Goal: Task Accomplishment & Management: Manage account settings

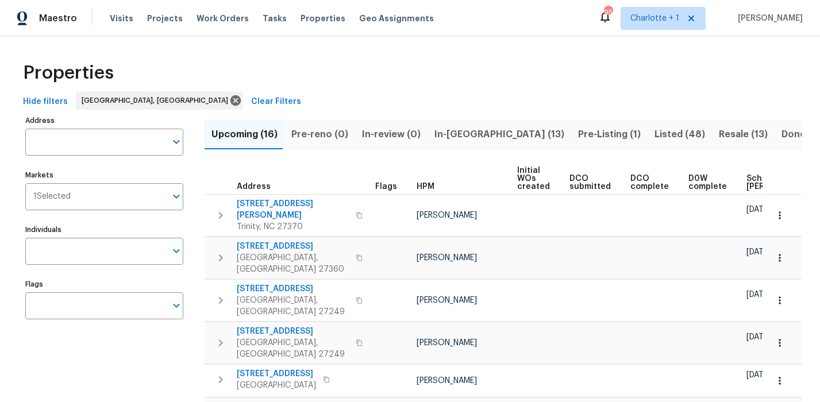
drag, startPoint x: 394, startPoint y: 54, endPoint x: 388, endPoint y: 52, distance: 6.0
click at [401, 80] on div "Properties" at bounding box center [409, 73] width 783 height 37
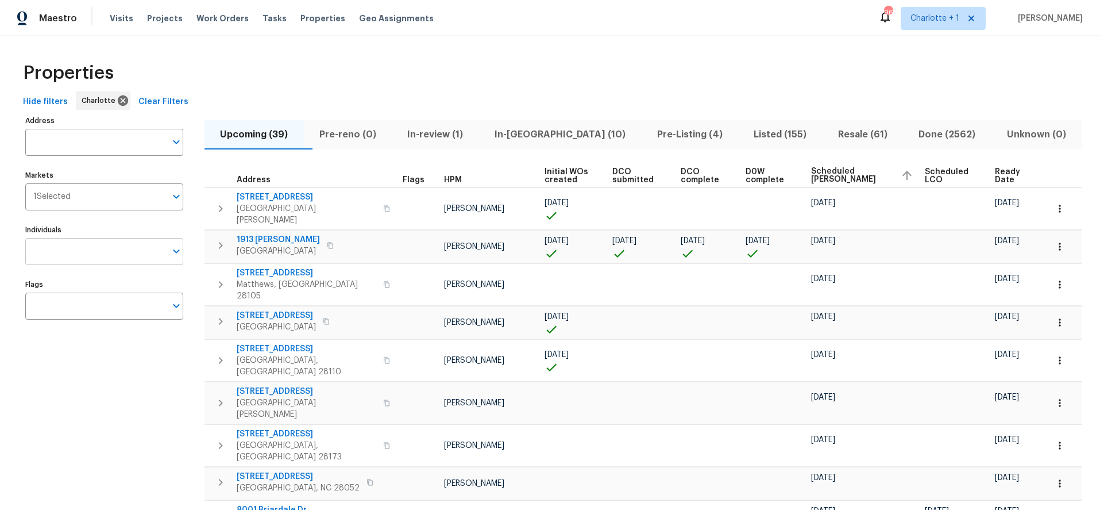
click at [106, 252] on input "Individuals" at bounding box center [95, 251] width 141 height 27
type input "jason bouque"
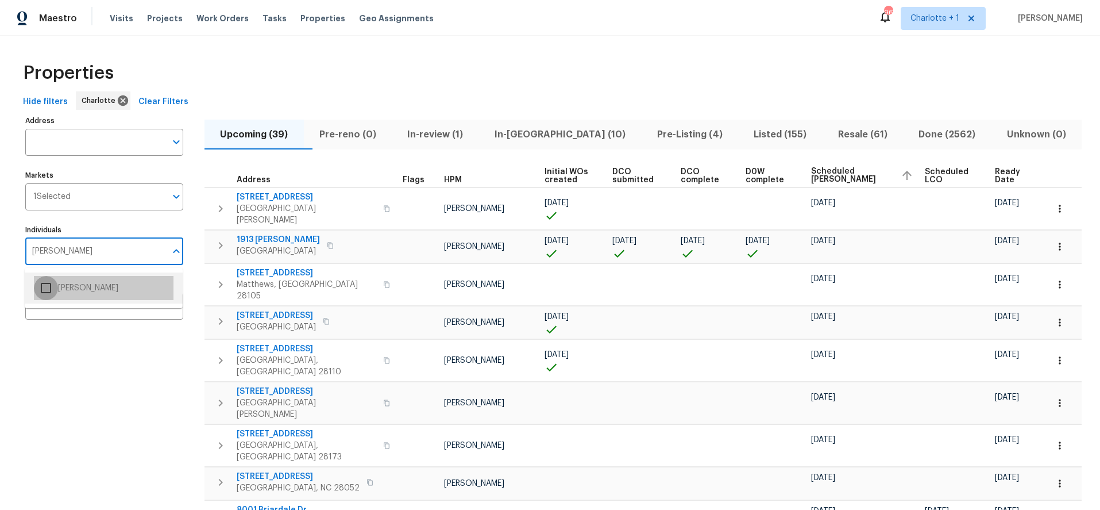
click at [48, 290] on input "checkbox" at bounding box center [46, 288] width 24 height 24
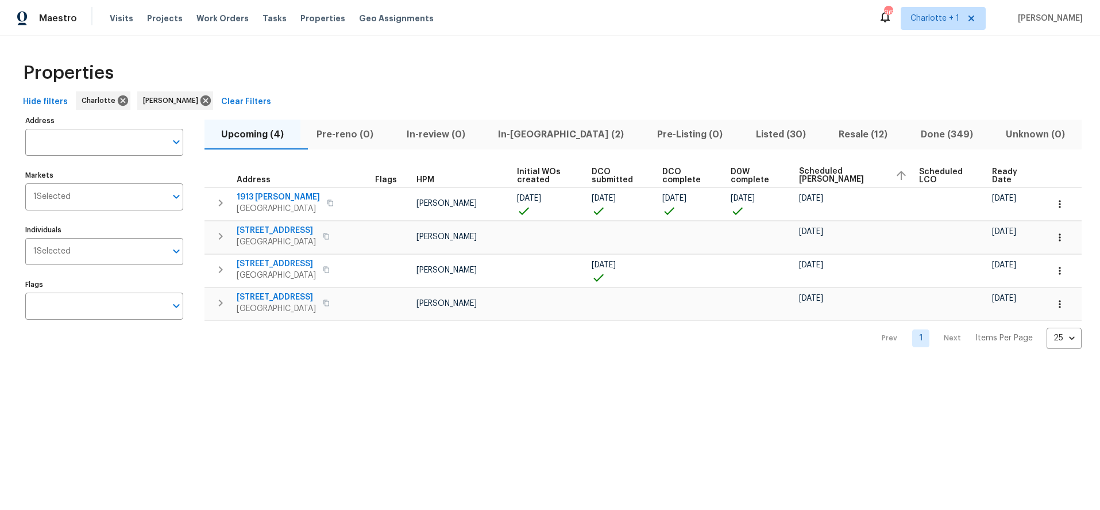
drag, startPoint x: 638, startPoint y: 435, endPoint x: 636, endPoint y: 429, distance: 6.2
click at [638, 367] on html "Maestro Visits Projects Work Orders Tasks Properties Geo Assignments 96 Charlot…" at bounding box center [550, 183] width 1100 height 367
drag, startPoint x: 616, startPoint y: 79, endPoint x: 749, endPoint y: 105, distance: 135.8
click at [618, 79] on div "Properties" at bounding box center [550, 73] width 1064 height 37
click at [867, 147] on button "Resale (12)" at bounding box center [863, 135] width 82 height 30
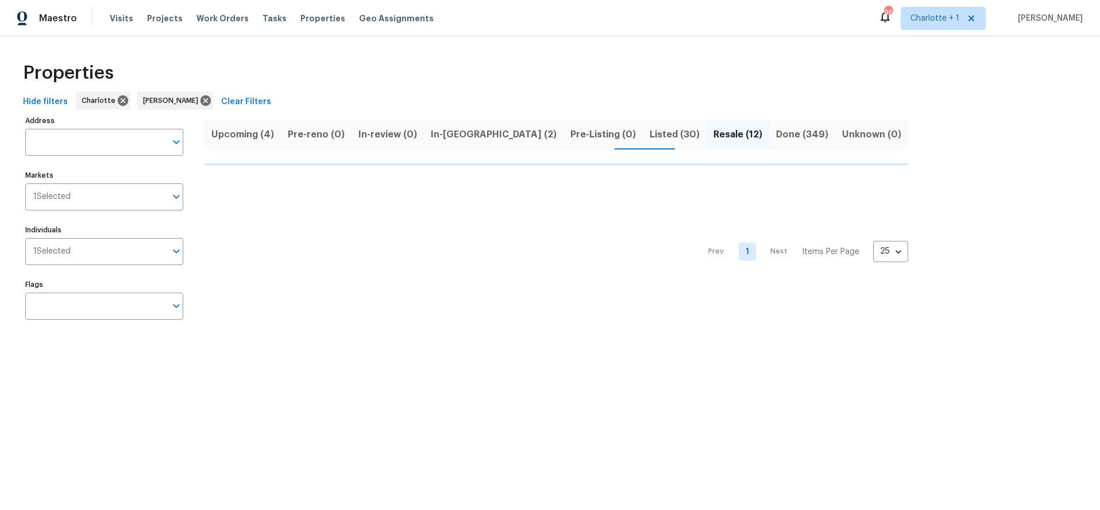
click at [842, 137] on div "Address Address Markets 1 Selected Markets Individuals 1 Selected Individuals F…" at bounding box center [550, 222] width 1064 height 218
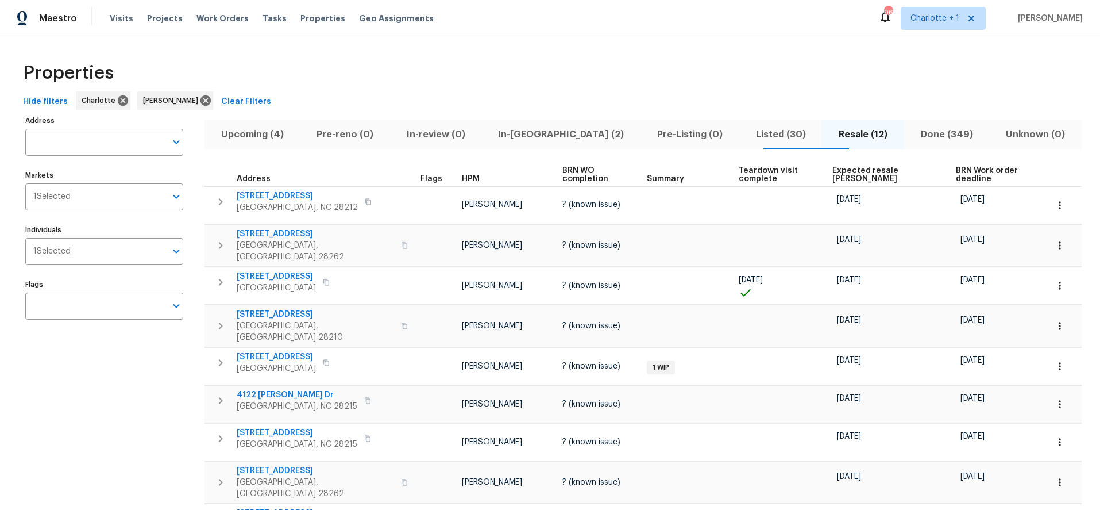
click at [813, 169] on th "Teardown visit complete" at bounding box center [781, 175] width 94 height 24
click at [833, 170] on span "Expected resale COE" at bounding box center [884, 175] width 103 height 16
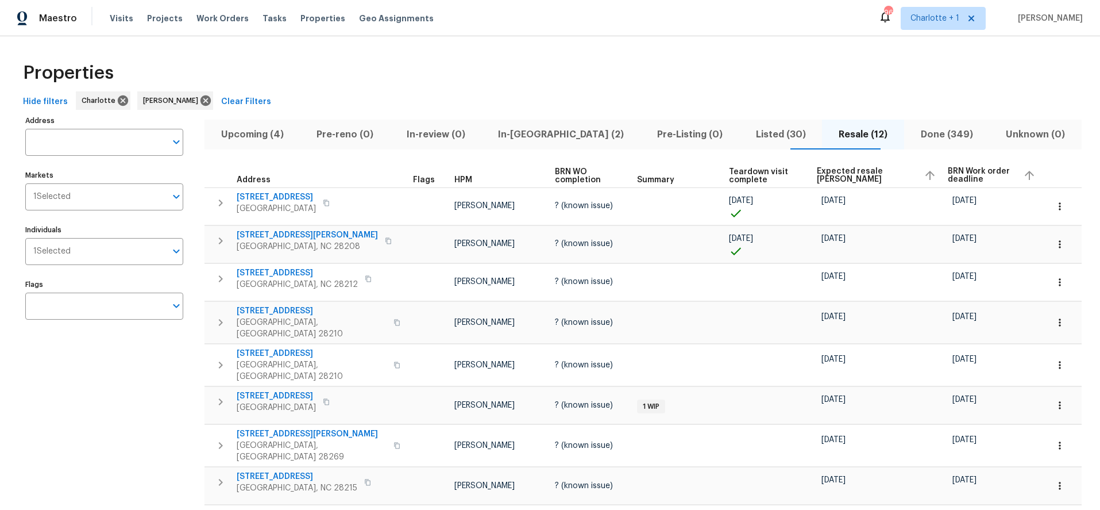
click at [832, 170] on span "Expected resale COE" at bounding box center [866, 175] width 98 height 16
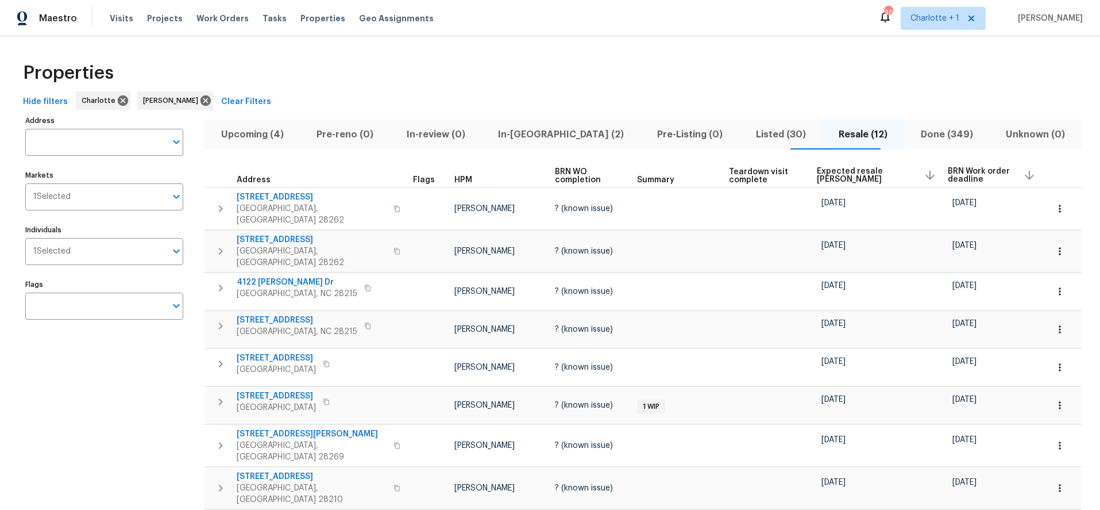
click at [474, 80] on div "Properties" at bounding box center [550, 73] width 1064 height 37
click at [419, 82] on div "Properties" at bounding box center [550, 73] width 1064 height 37
click at [774, 132] on span "Listed (30)" at bounding box center [781, 134] width 70 height 16
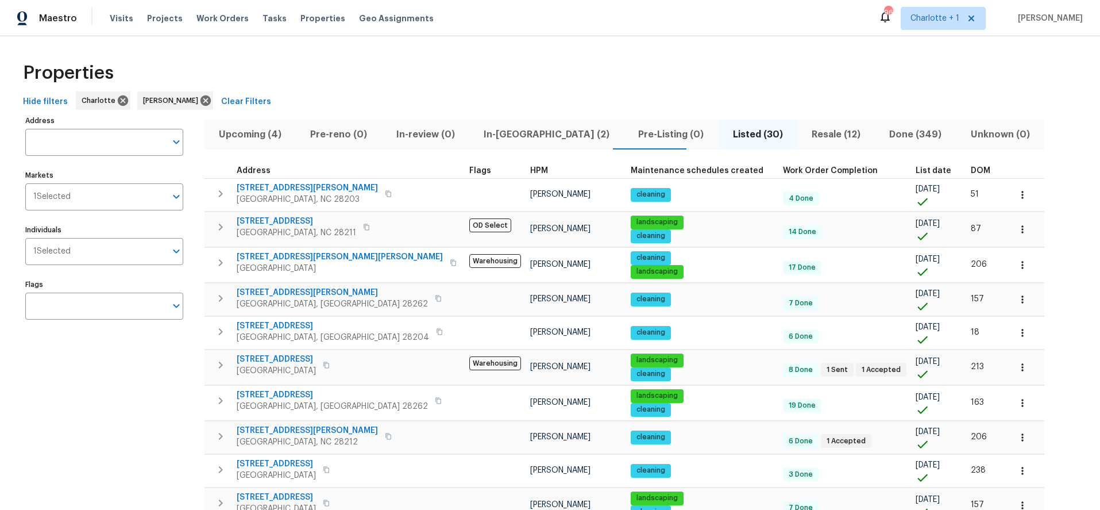
click at [971, 168] on span "DOM" at bounding box center [981, 171] width 20 height 8
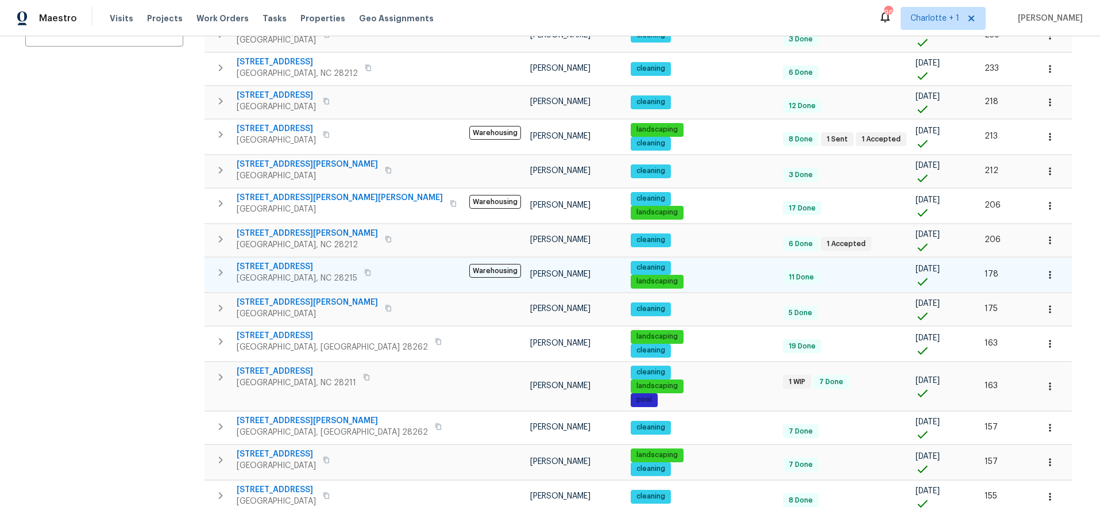
scroll to position [276, 0]
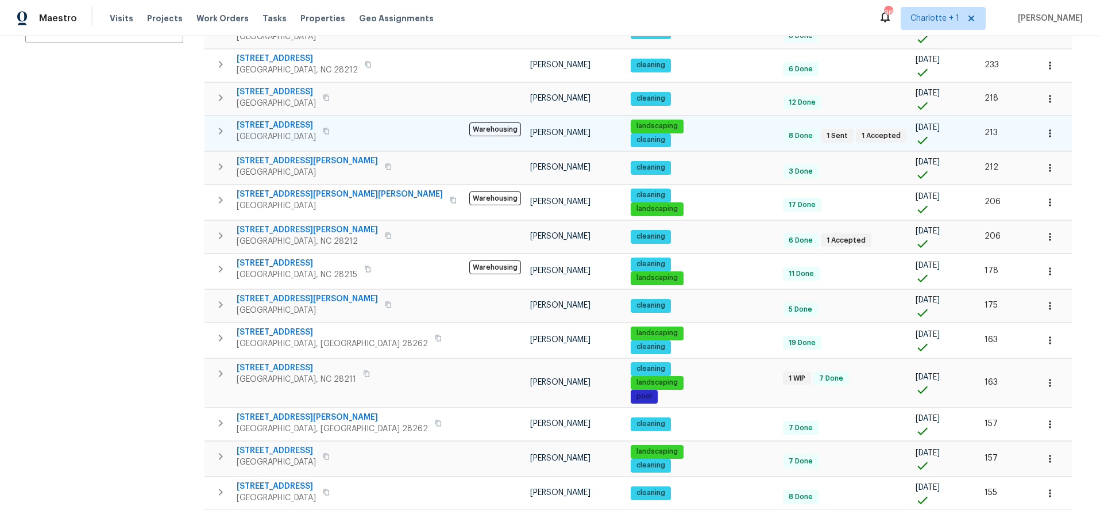
click at [265, 125] on span "[STREET_ADDRESS]" at bounding box center [276, 125] width 79 height 11
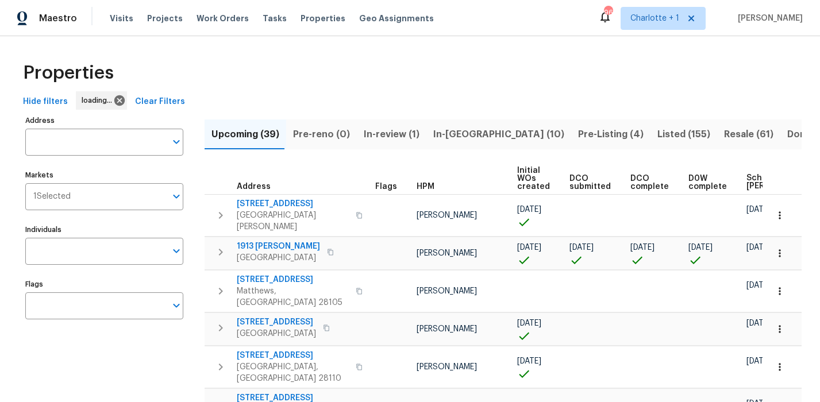
click at [448, 82] on div "Properties" at bounding box center [409, 73] width 783 height 37
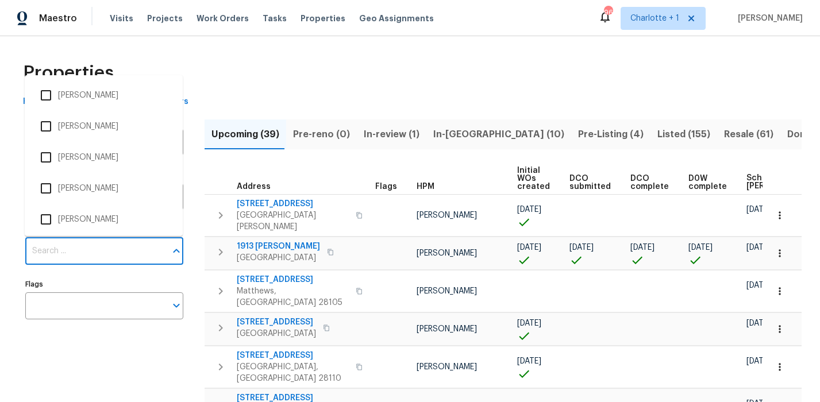
click at [102, 257] on input "Individuals" at bounding box center [95, 251] width 141 height 27
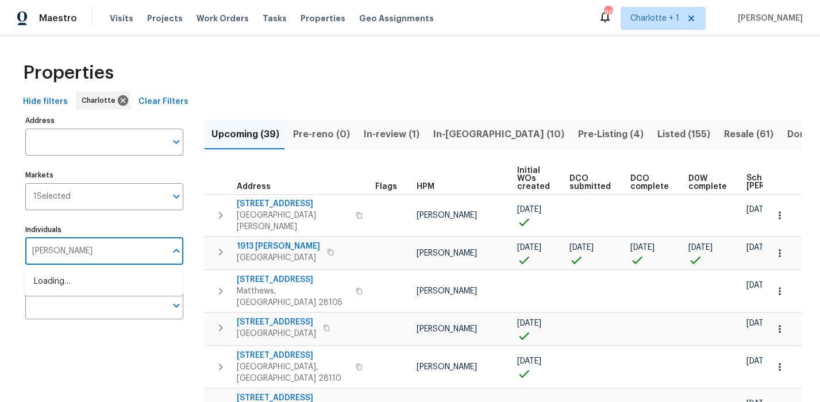
type input "jason bouque"
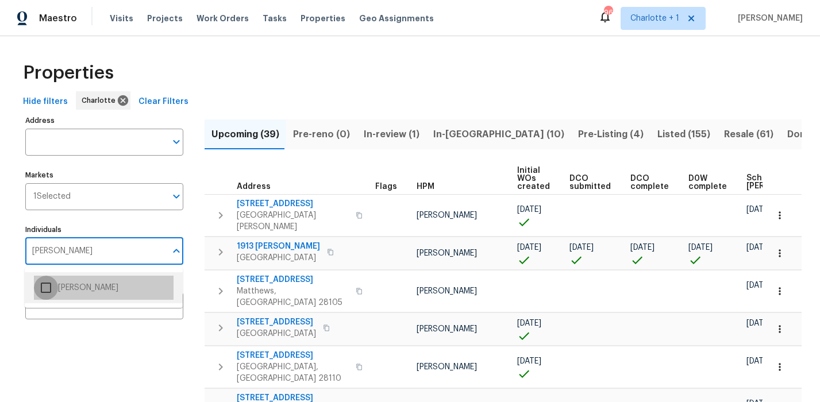
click at [52, 290] on input "checkbox" at bounding box center [46, 288] width 24 height 24
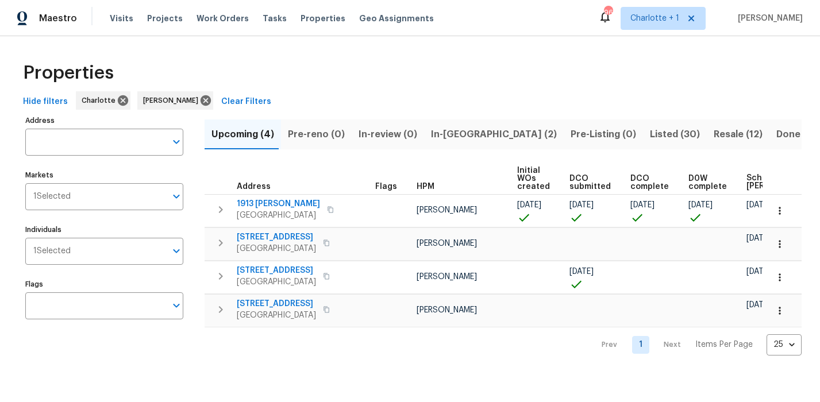
click at [434, 136] on span "In-reno (2)" at bounding box center [494, 134] width 126 height 16
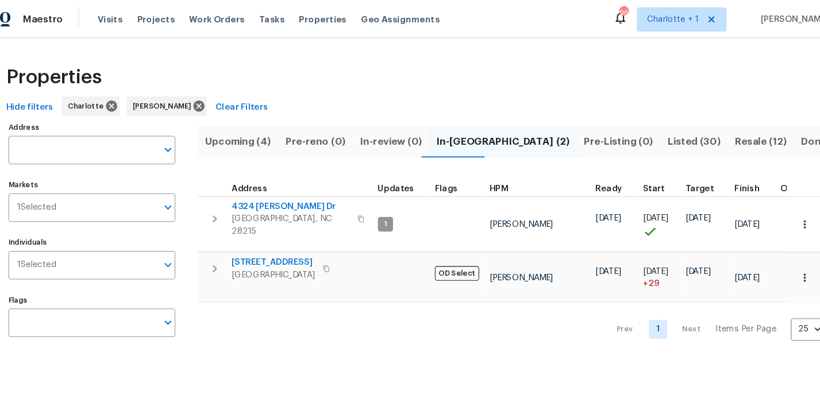
click at [351, 86] on div "Properties" at bounding box center [409, 73] width 783 height 37
click at [343, 39] on div "Properties Hide filters Charlotte Jason Bouque Clear Filters Address Address Ma…" at bounding box center [410, 192] width 820 height 313
click at [397, 75] on div "Properties" at bounding box center [409, 73] width 783 height 37
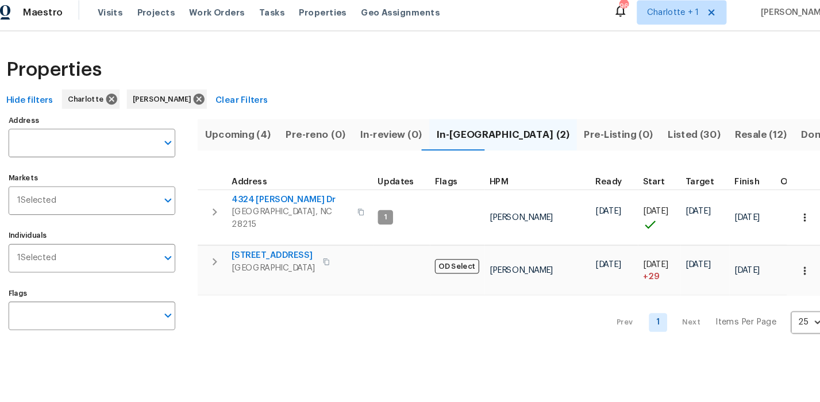
drag, startPoint x: 343, startPoint y: 48, endPoint x: 339, endPoint y: 64, distance: 16.6
click at [343, 48] on div "Properties Hide filters Charlotte Jason Bouque Clear Filters Address Address Ma…" at bounding box center [410, 192] width 820 height 313
drag, startPoint x: 541, startPoint y: 83, endPoint x: 420, endPoint y: 79, distance: 120.7
click at [541, 83] on div "Properties" at bounding box center [409, 73] width 783 height 37
click at [707, 124] on button "Resale (12)" at bounding box center [738, 135] width 63 height 30
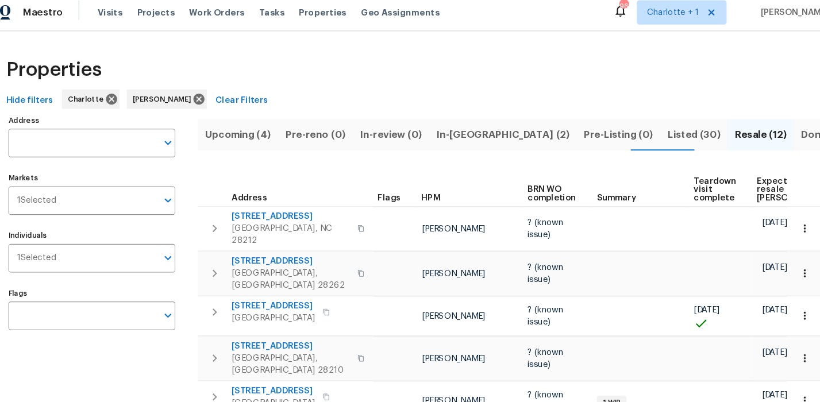
click at [734, 176] on span "Expected resale COE" at bounding box center [766, 187] width 65 height 24
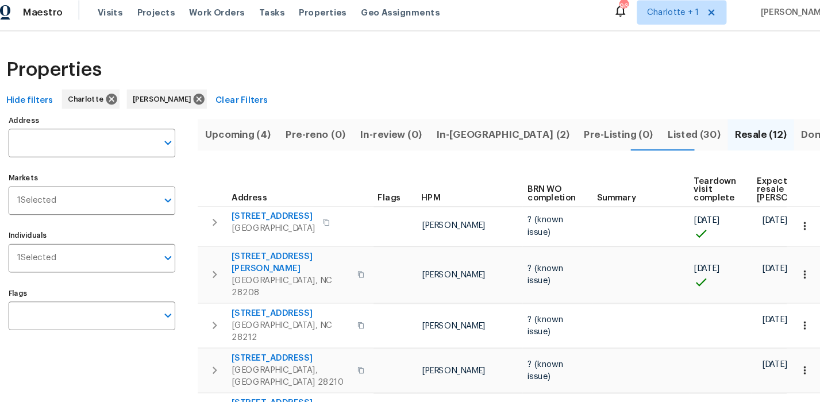
click at [736, 176] on span "Expected resale COE" at bounding box center [766, 187] width 65 height 24
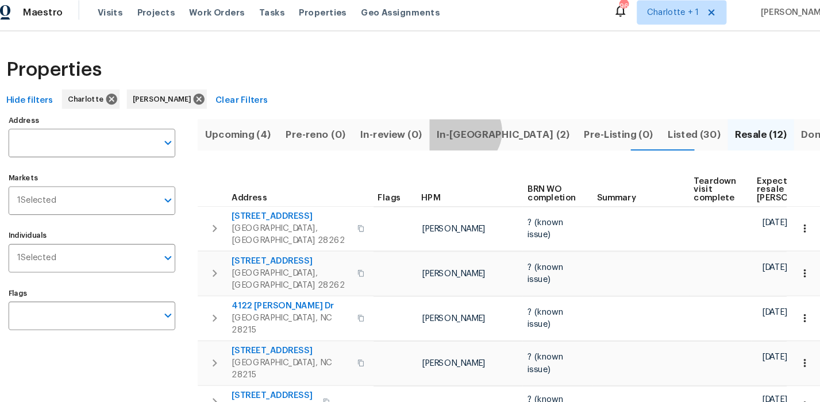
click at [447, 131] on span "In-reno (2)" at bounding box center [494, 134] width 126 height 16
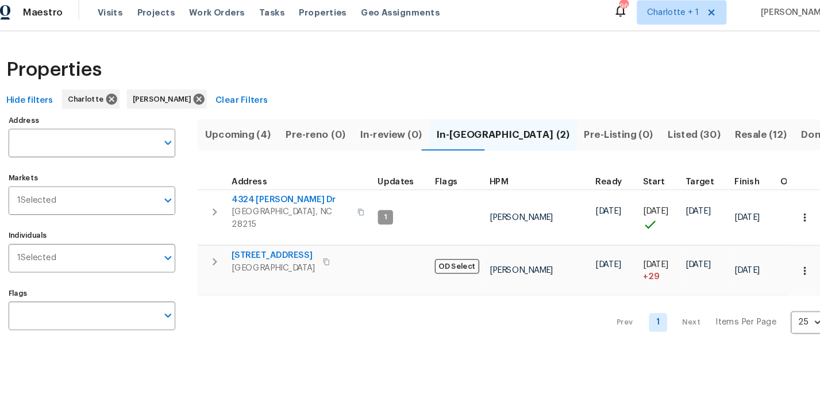
click at [399, 53] on div "Properties Hide filters Charlotte Jason Bouque Clear Filters Address Address Ma…" at bounding box center [410, 192] width 820 height 313
drag, startPoint x: 280, startPoint y: 59, endPoint x: 278, endPoint y: 87, distance: 28.3
click at [280, 59] on div "Properties" at bounding box center [409, 73] width 783 height 37
drag, startPoint x: 273, startPoint y: 54, endPoint x: 266, endPoint y: 121, distance: 67.0
click at [272, 55] on div "Properties" at bounding box center [409, 73] width 783 height 37
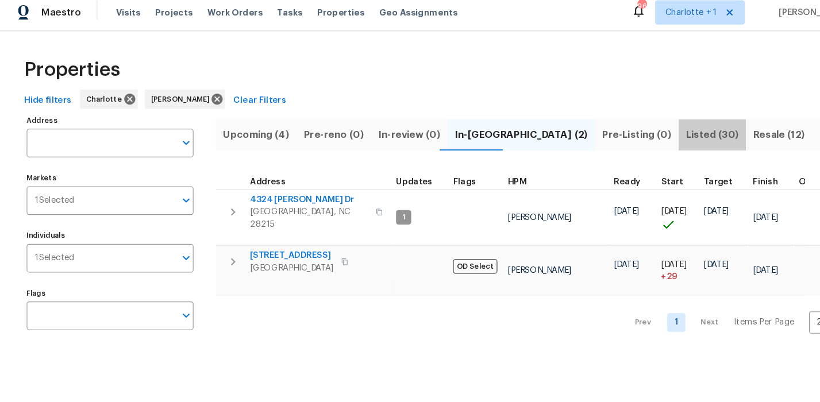
click at [650, 136] on span "Listed (30)" at bounding box center [675, 134] width 50 height 16
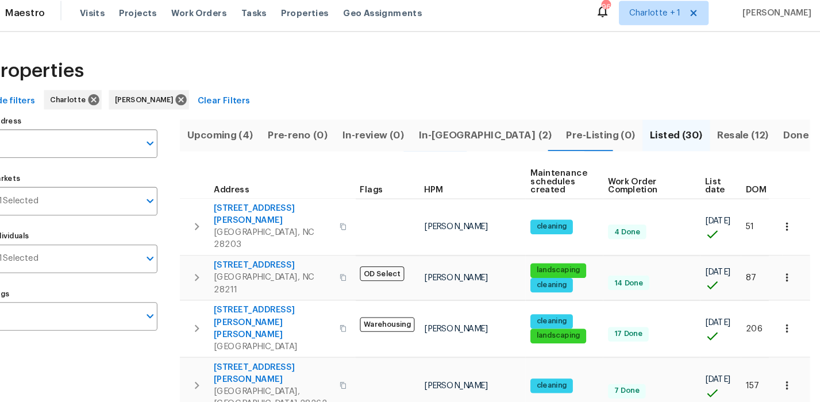
click at [240, 134] on span "Upcoming (4)" at bounding box center [242, 134] width 63 height 16
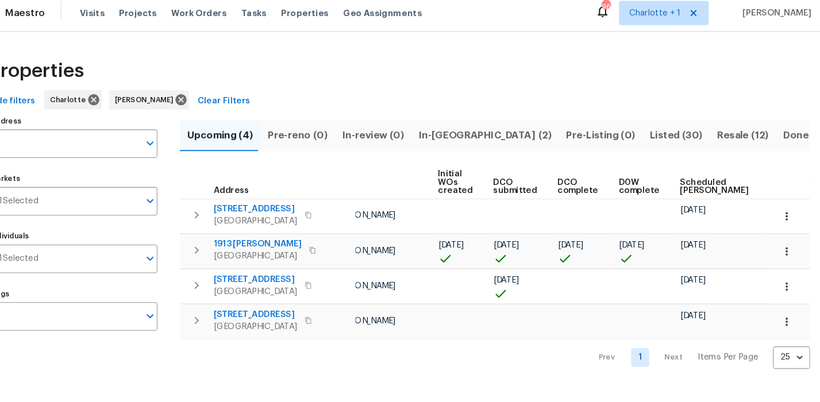
scroll to position [0, 75]
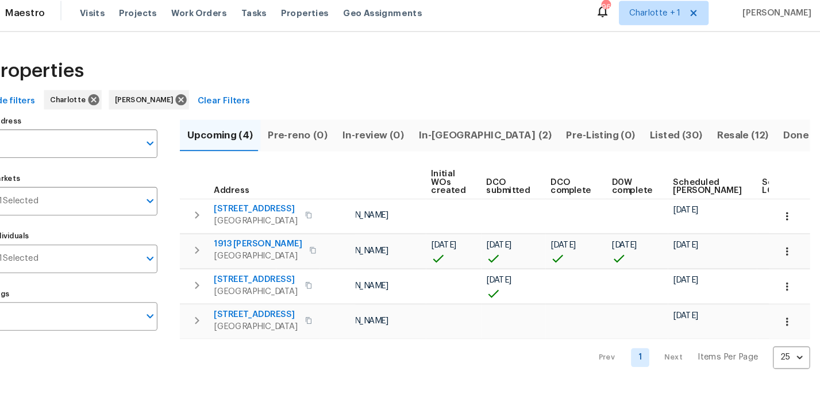
click at [690, 182] on span "Scheduled COE" at bounding box center [704, 183] width 65 height 16
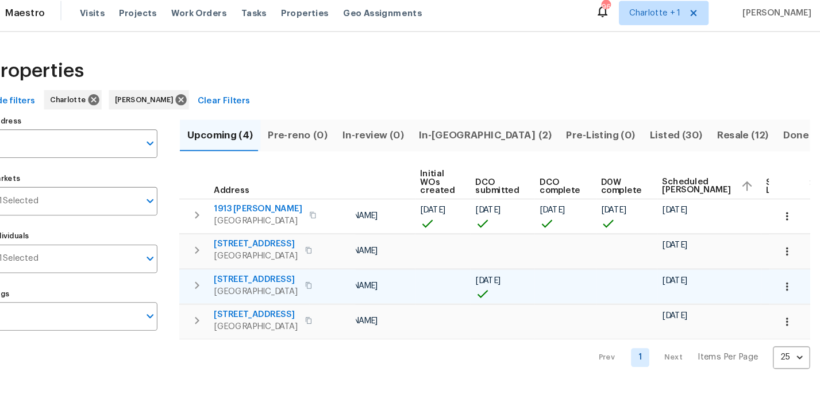
scroll to position [0, 85]
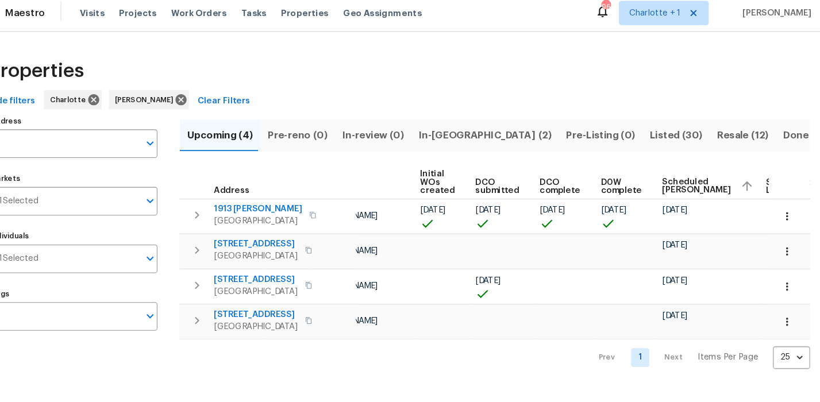
drag, startPoint x: 426, startPoint y: 101, endPoint x: 423, endPoint y: 120, distance: 19.2
click at [425, 101] on div "Hide filters Charlotte Jason Bouque Clear Filters" at bounding box center [409, 101] width 783 height 21
click at [776, 243] on icon "button" at bounding box center [779, 243] width 11 height 11
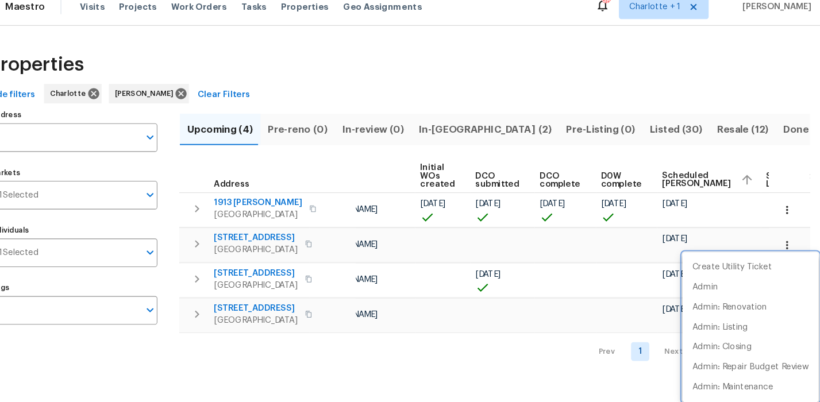
drag, startPoint x: 633, startPoint y: 83, endPoint x: 631, endPoint y: 91, distance: 8.4
click at [631, 91] on div at bounding box center [410, 201] width 820 height 402
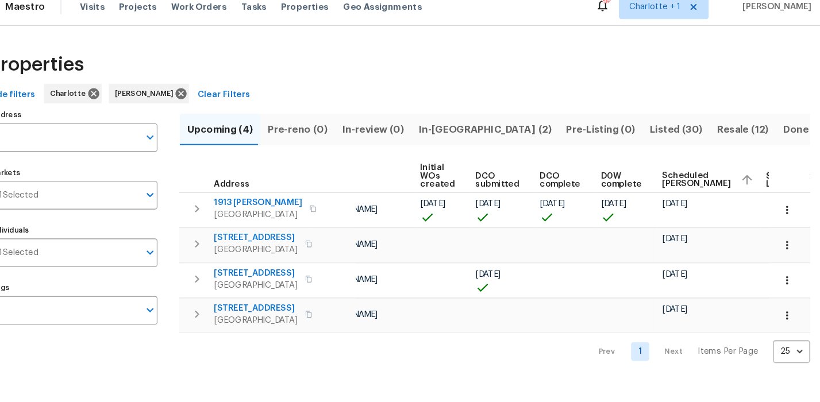
click at [570, 95] on div "Hide filters Charlotte Jason Bouque Clear Filters" at bounding box center [409, 101] width 783 height 21
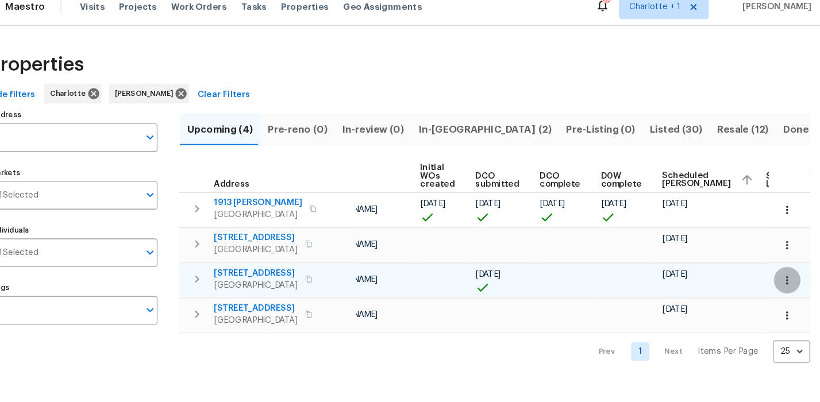
click at [774, 274] on icon "button" at bounding box center [779, 277] width 11 height 11
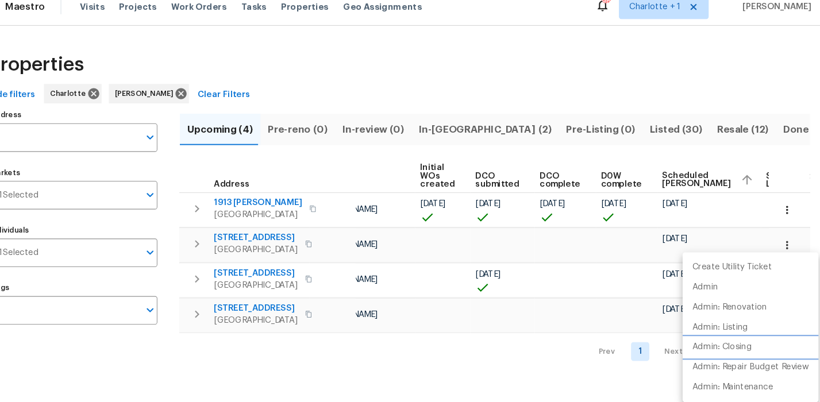
click at [732, 348] on li "Admin: Closing" at bounding box center [745, 341] width 129 height 19
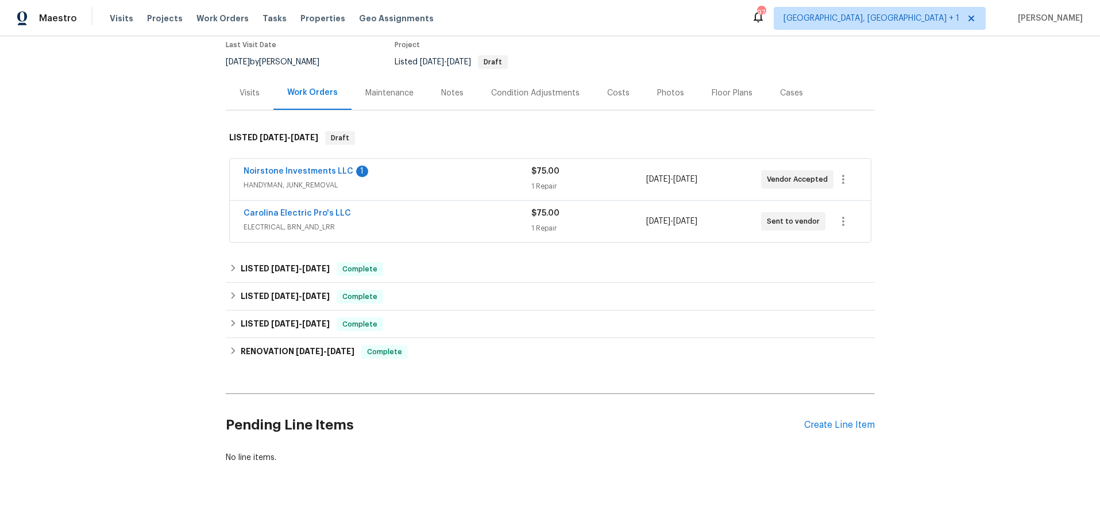
scroll to position [92, 0]
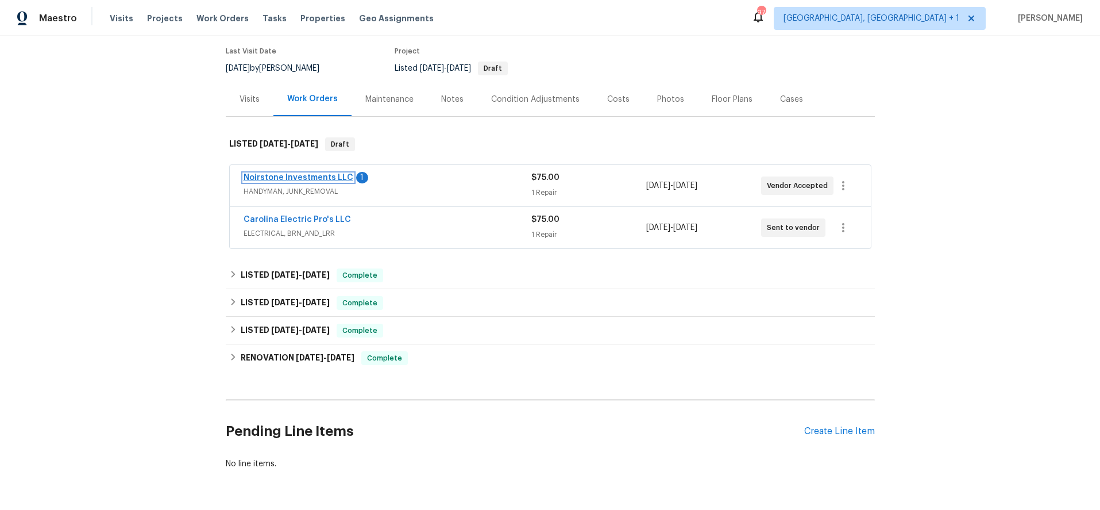
click at [283, 177] on link "Noirstone Investments LLC" at bounding box center [299, 178] width 110 height 8
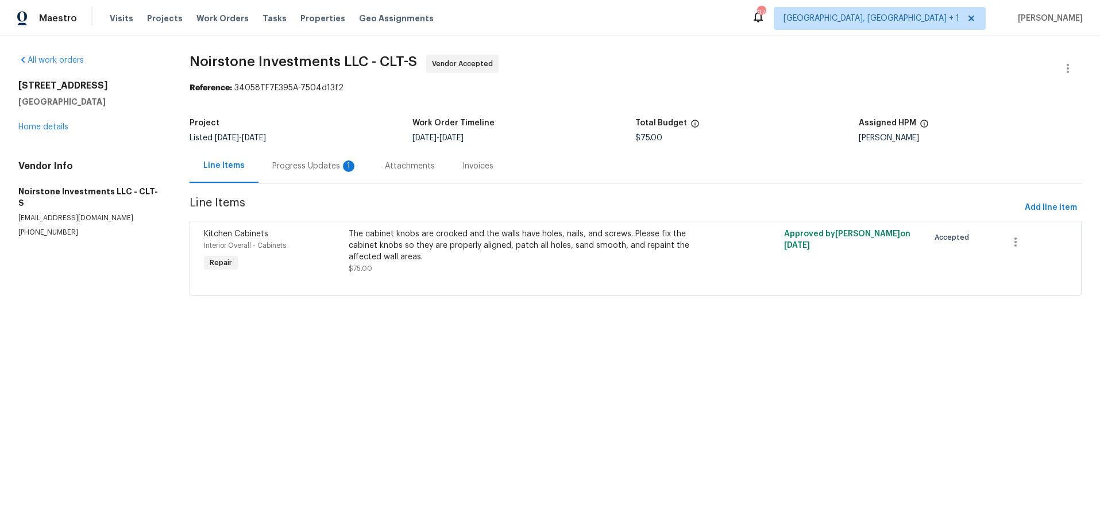
click at [324, 161] on div "Progress Updates 1" at bounding box center [314, 165] width 85 height 11
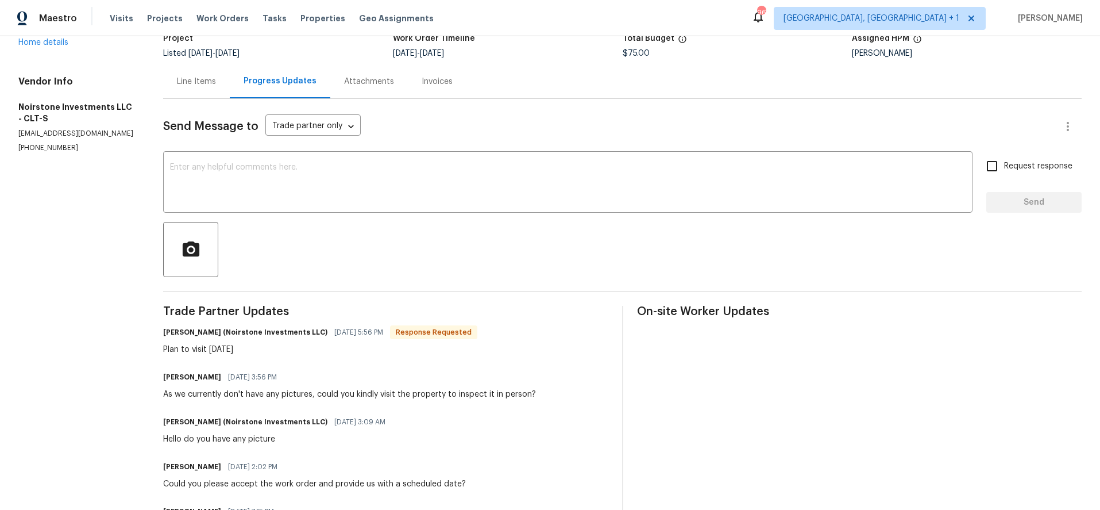
scroll to position [86, 0]
click at [52, 44] on link "Home details" at bounding box center [43, 41] width 50 height 8
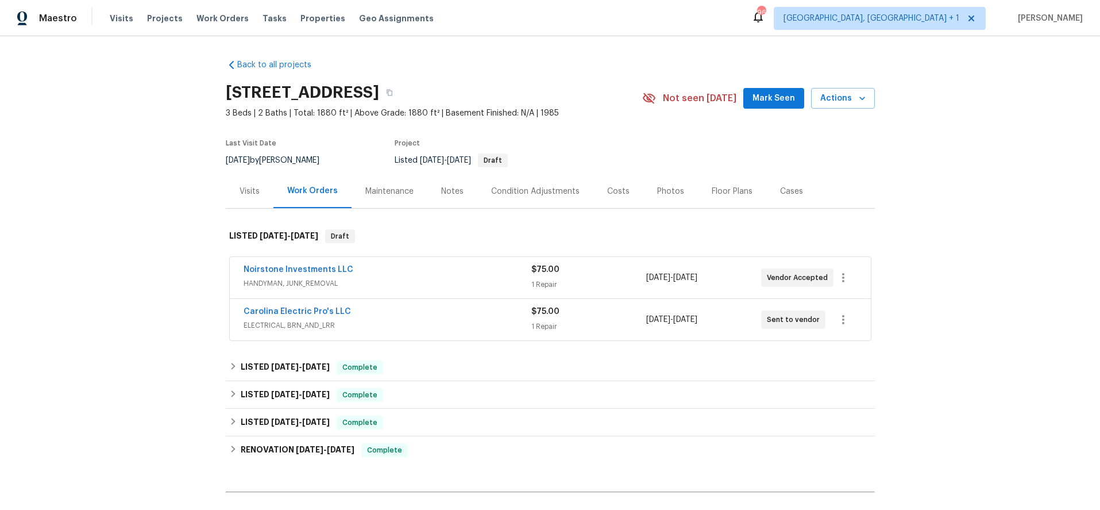
click at [889, 157] on div "Back to all projects [STREET_ADDRESS] 3 Beds | 2 Baths | Total: 1880 ft² | Abov…" at bounding box center [550, 273] width 1100 height 474
click at [442, 187] on div "Notes" at bounding box center [452, 191] width 22 height 11
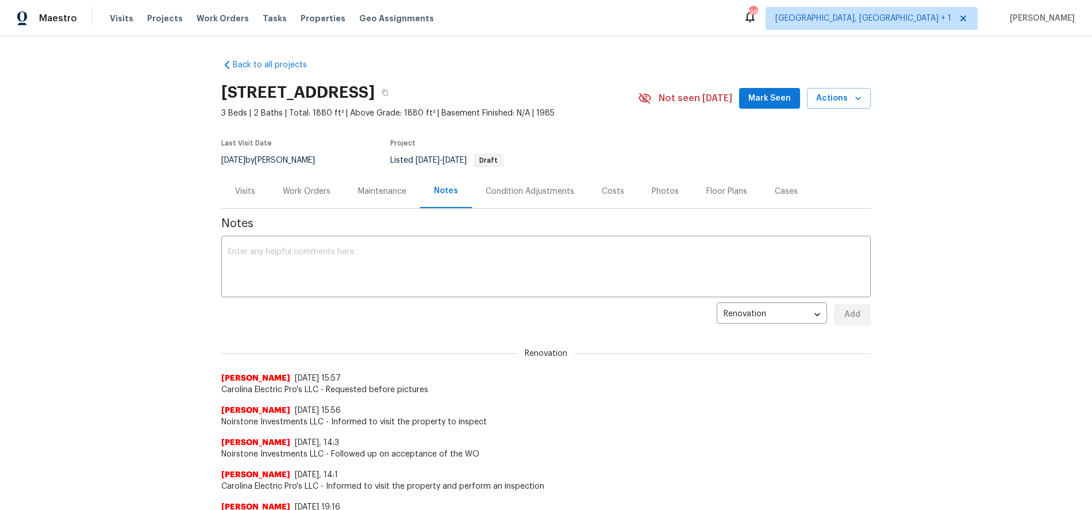
click at [315, 197] on div "Work Orders" at bounding box center [306, 191] width 75 height 34
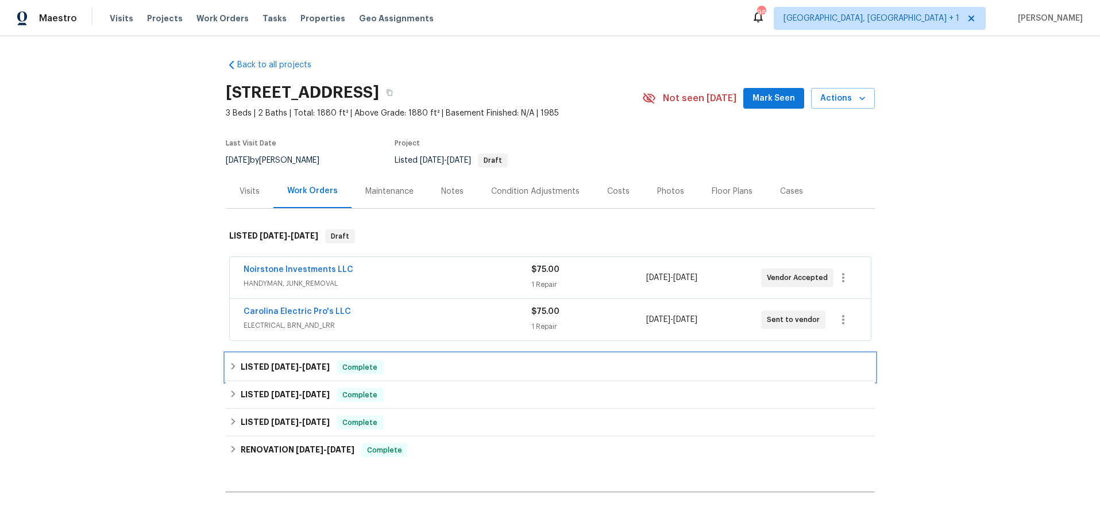
click at [295, 370] on span "[DATE] - [DATE]" at bounding box center [300, 367] width 59 height 8
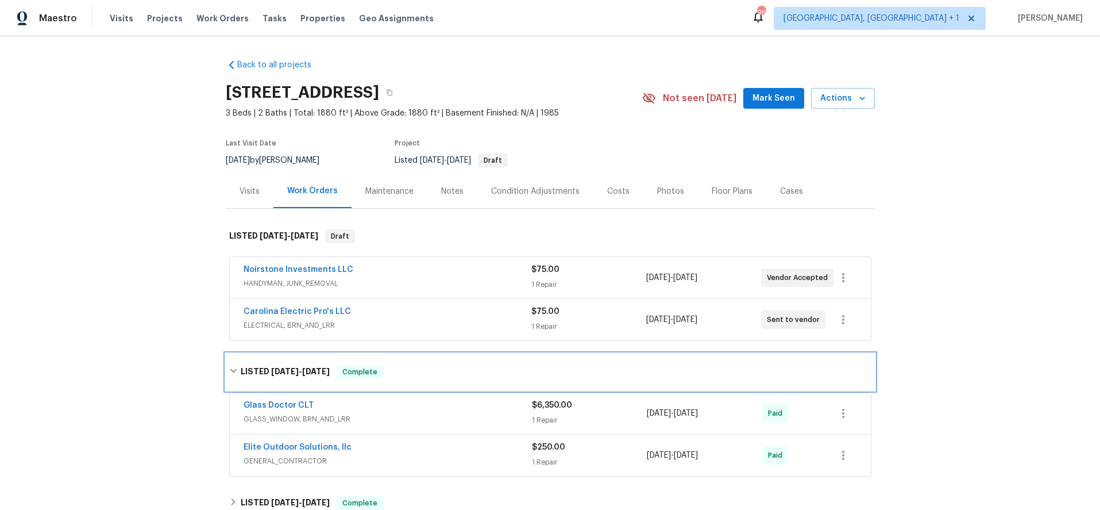
click at [295, 370] on span "[DATE] - [DATE]" at bounding box center [300, 371] width 59 height 8
